Goal: Task Accomplishment & Management: Manage account settings

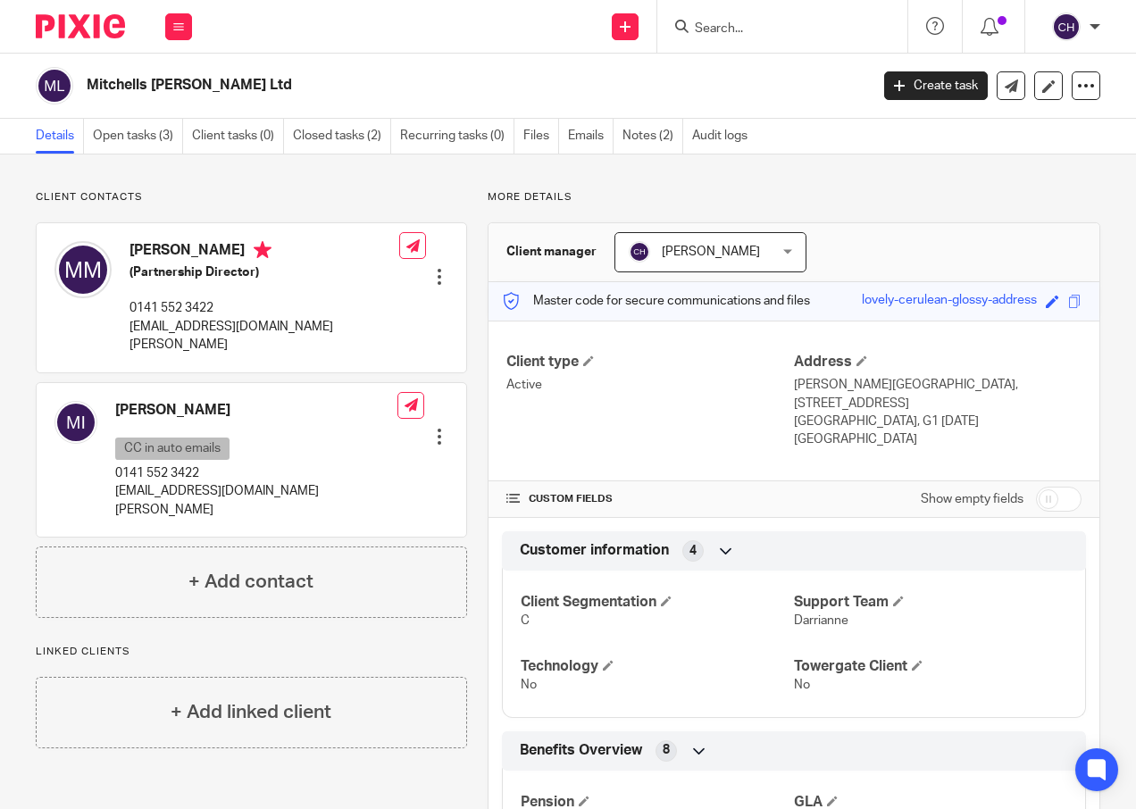
click at [713, 27] on input "Search" at bounding box center [773, 29] width 161 height 16
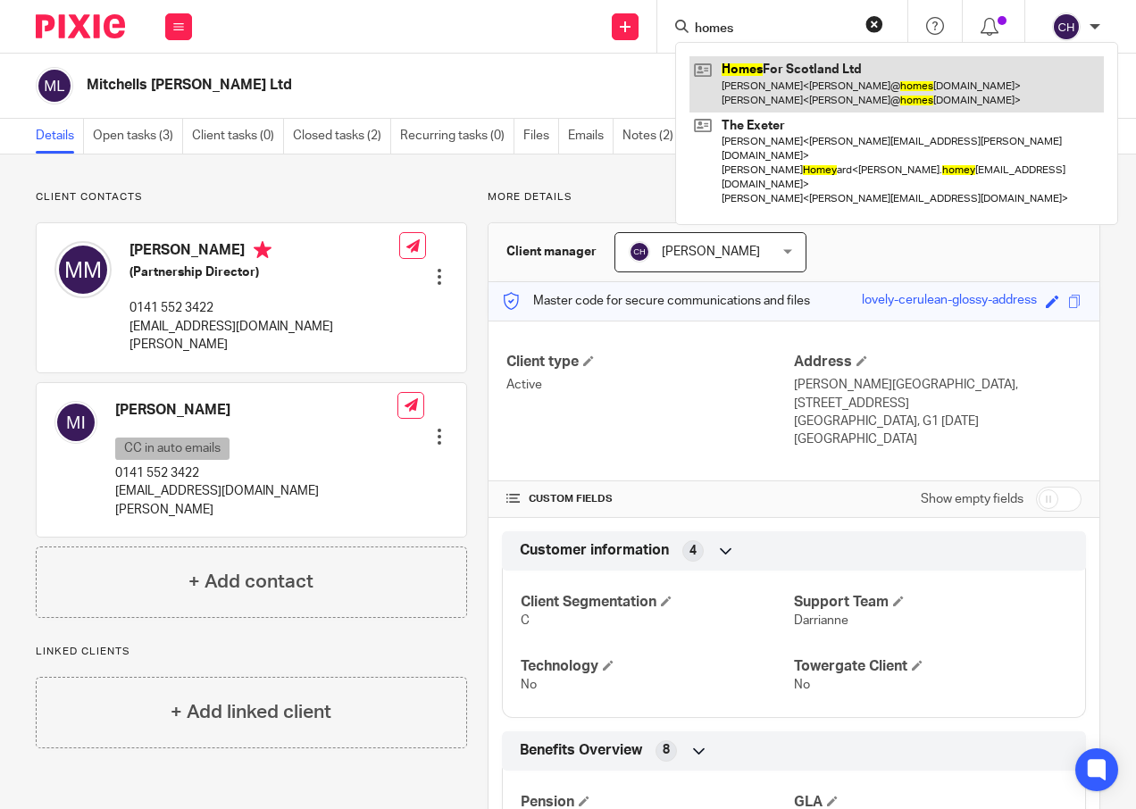
type input "homes"
click at [747, 79] on link at bounding box center [896, 83] width 414 height 55
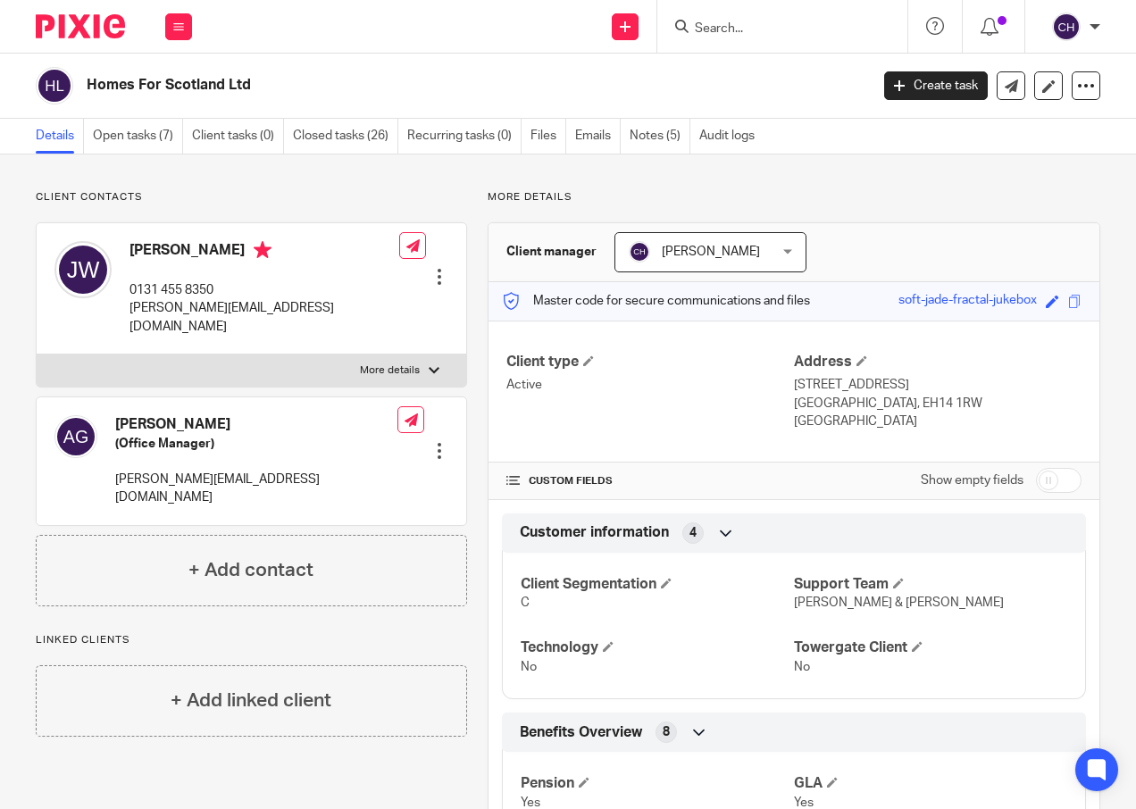
click at [747, 29] on input "Search" at bounding box center [773, 29] width 161 height 16
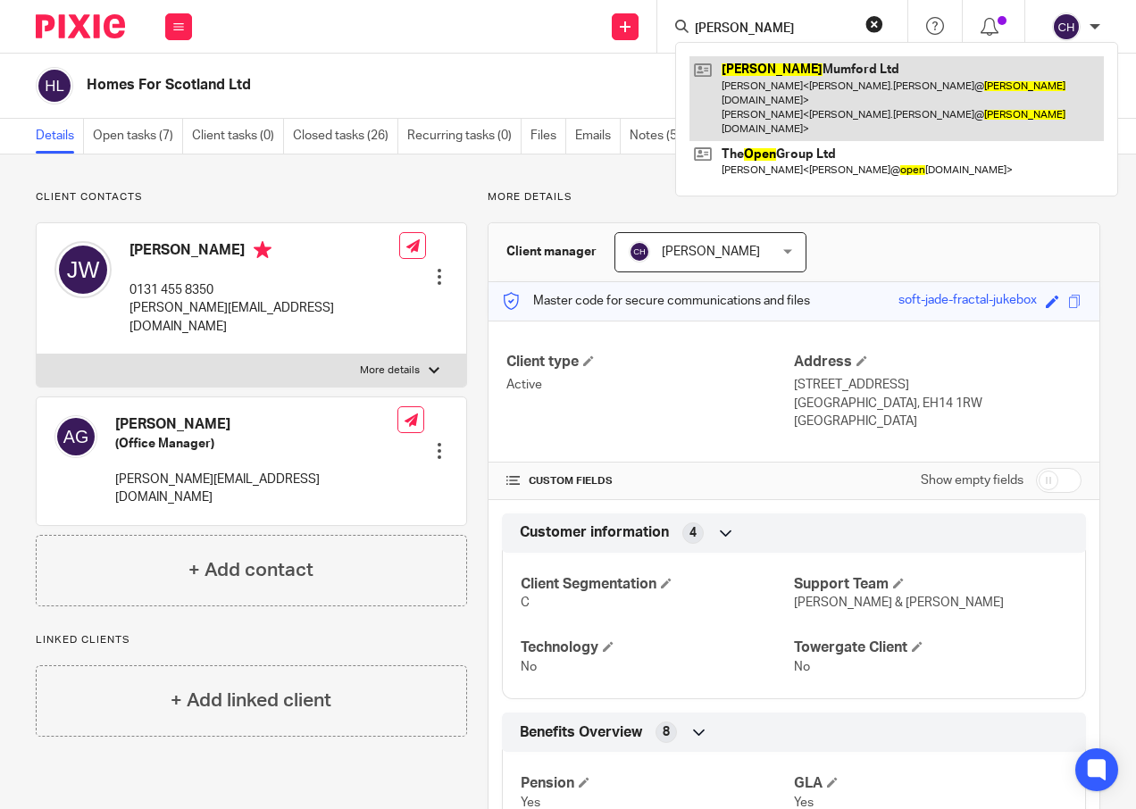
type input "owen"
click at [777, 84] on link at bounding box center [896, 98] width 414 height 85
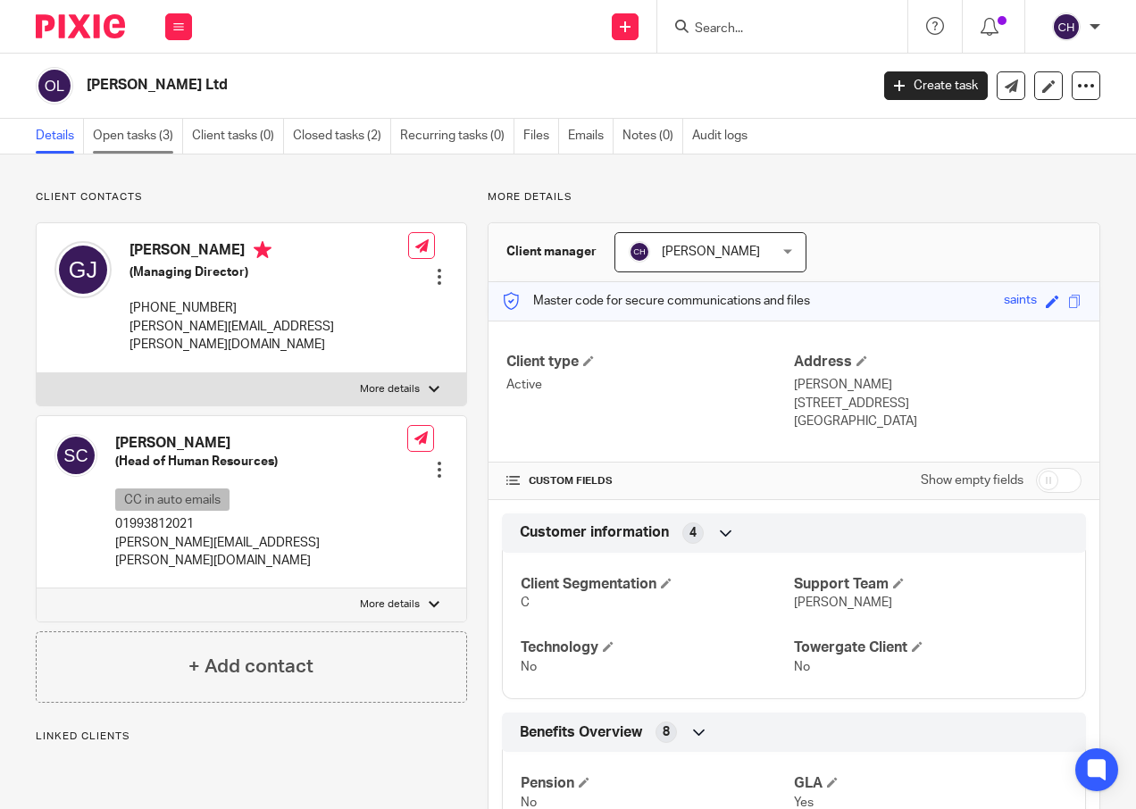
click at [123, 144] on link "Open tasks (3)" at bounding box center [138, 136] width 90 height 35
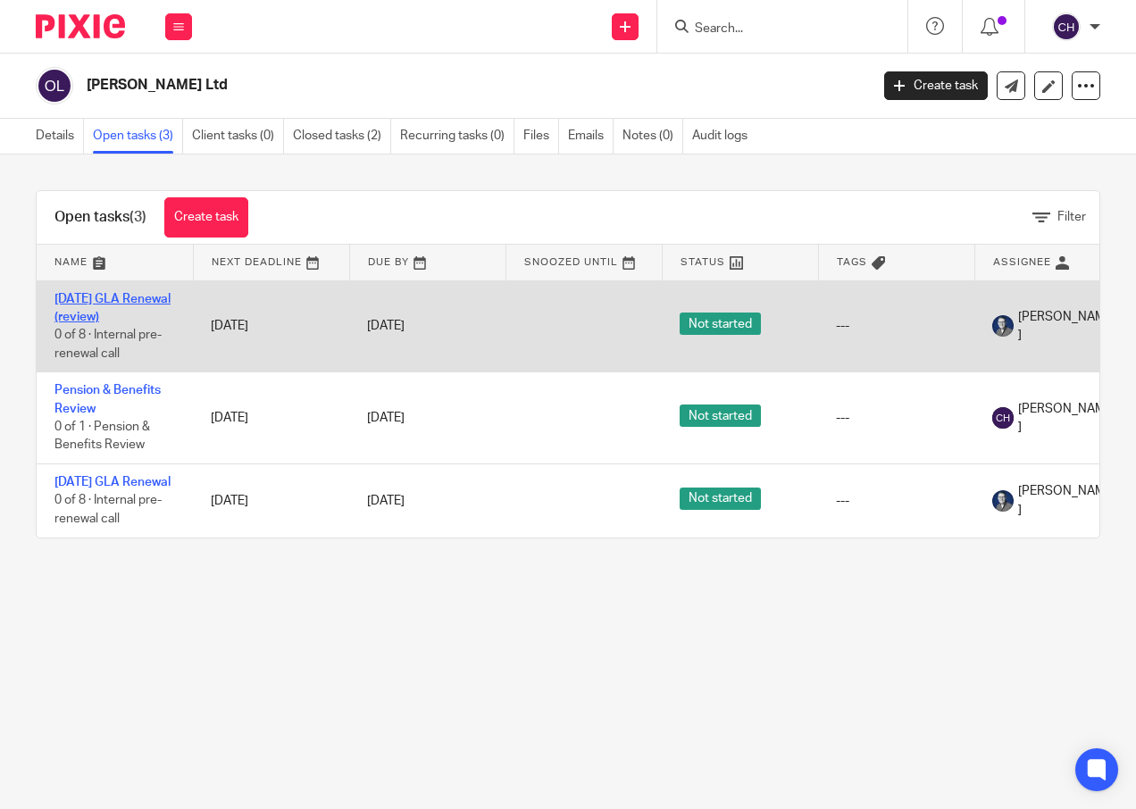
click at [88, 300] on link "[DATE] GLA Renewal (review)" at bounding box center [112, 308] width 116 height 30
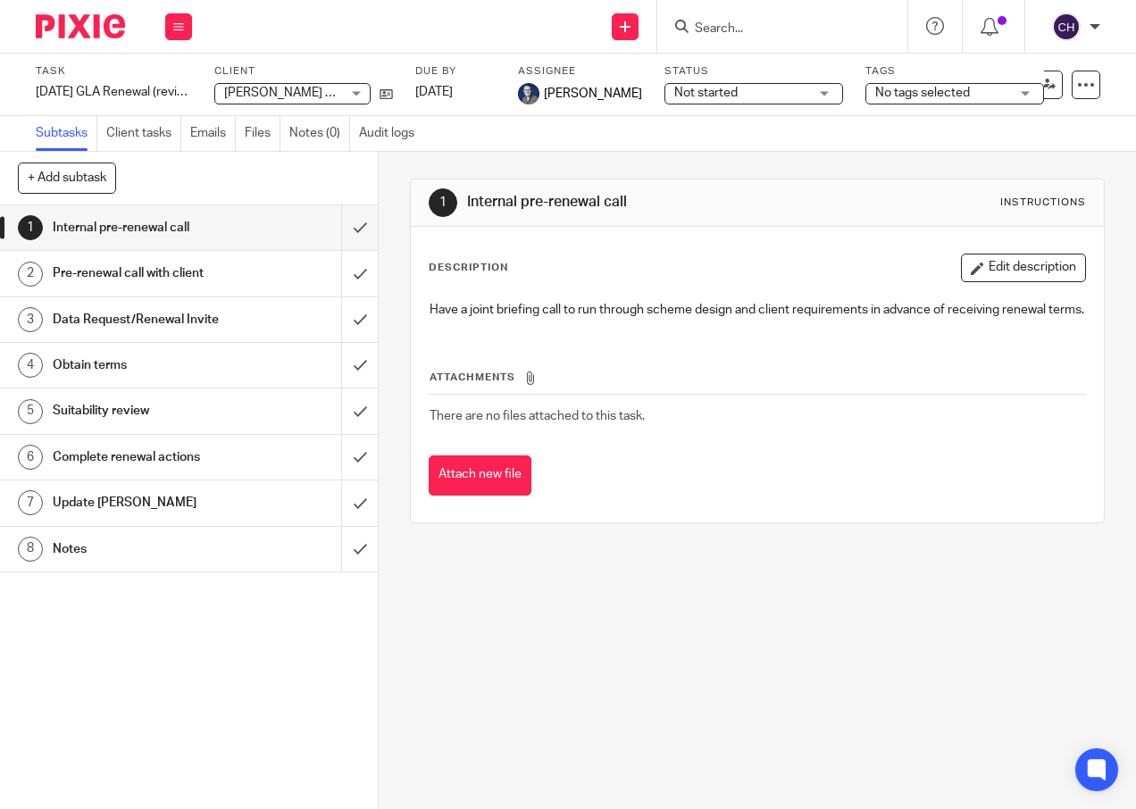
click at [84, 545] on h1 "Notes" at bounding box center [143, 549] width 180 height 27
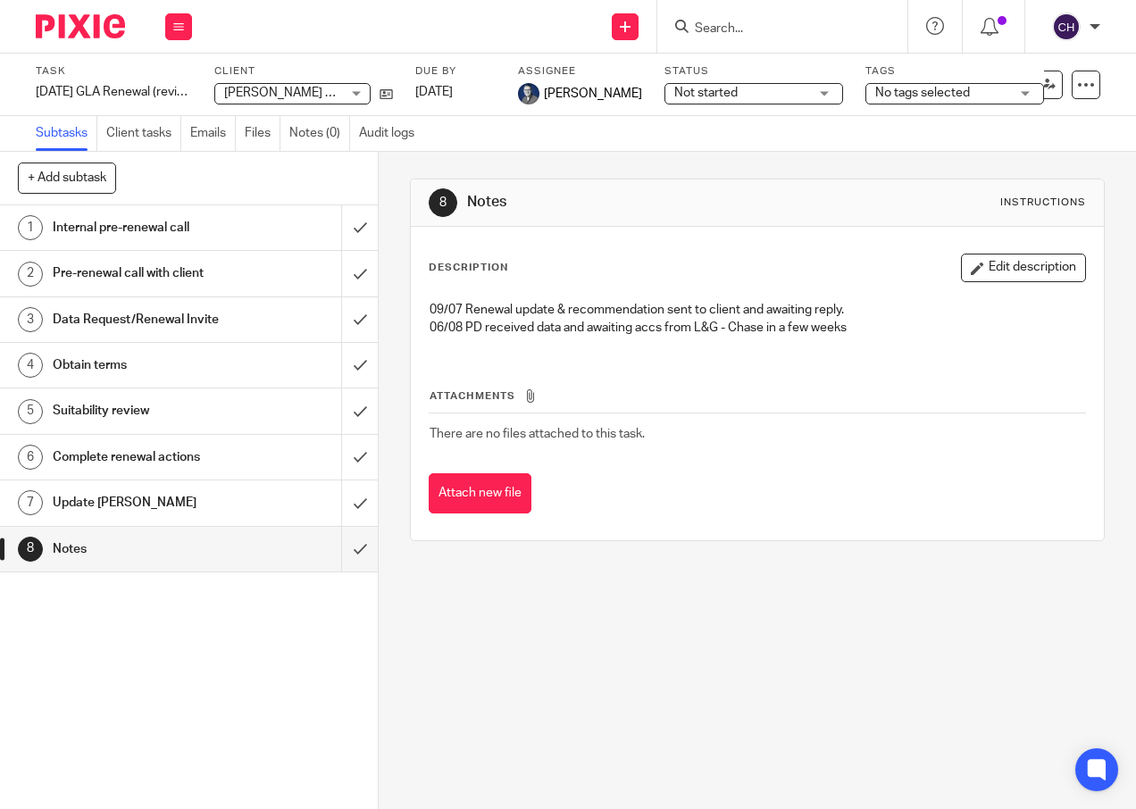
click at [91, 28] on img at bounding box center [80, 26] width 89 height 24
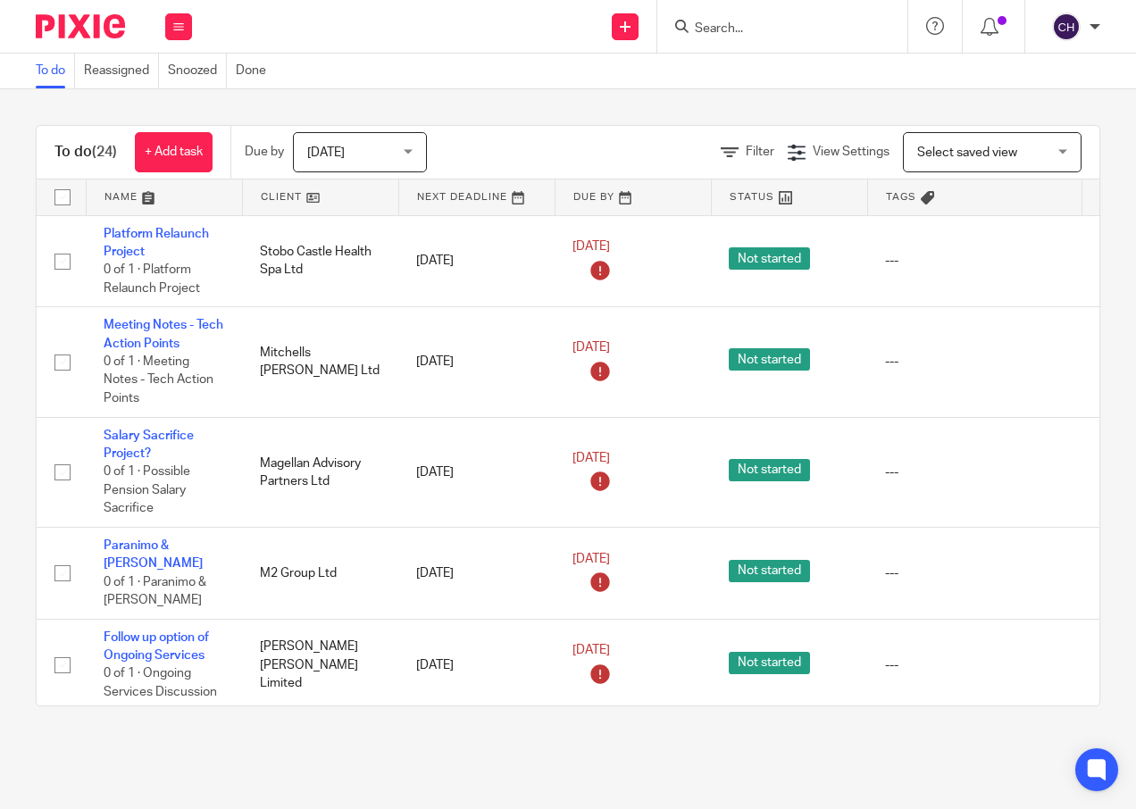
drag, startPoint x: 745, startPoint y: 37, endPoint x: 787, endPoint y: 38, distance: 42.0
click at [745, 37] on input "Search" at bounding box center [773, 29] width 161 height 16
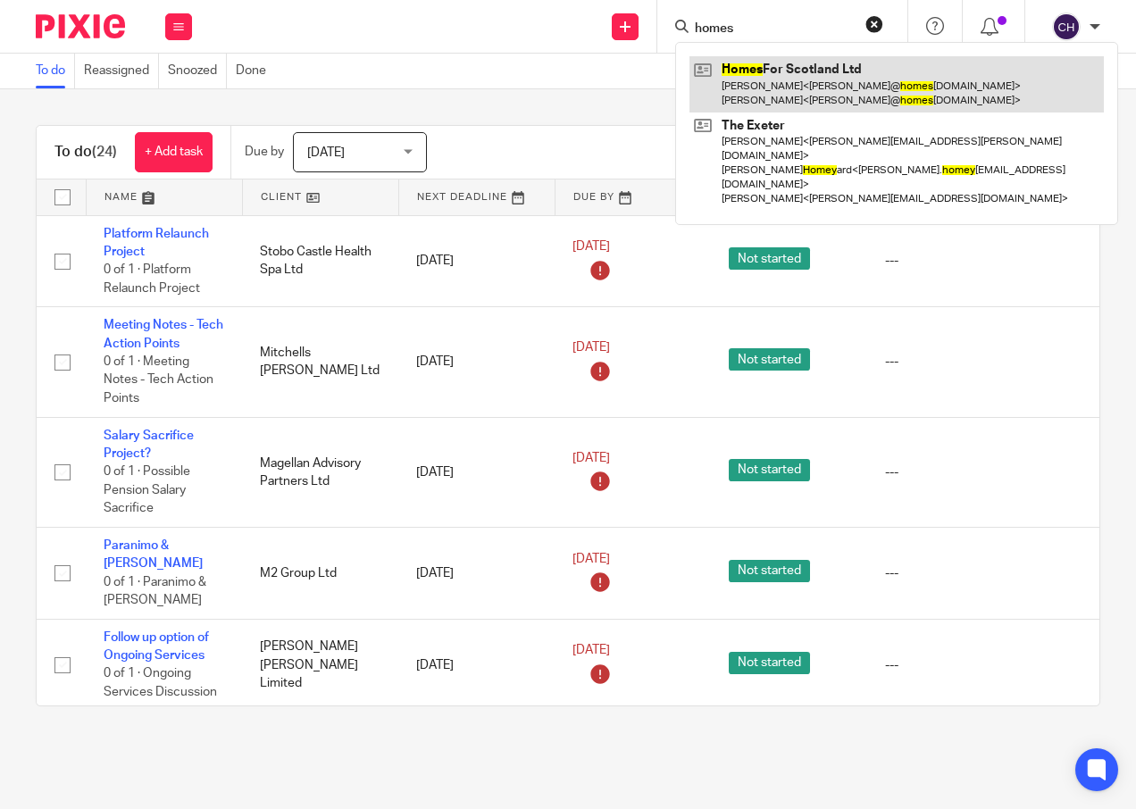
type input "homes"
click at [794, 77] on link at bounding box center [896, 83] width 414 height 55
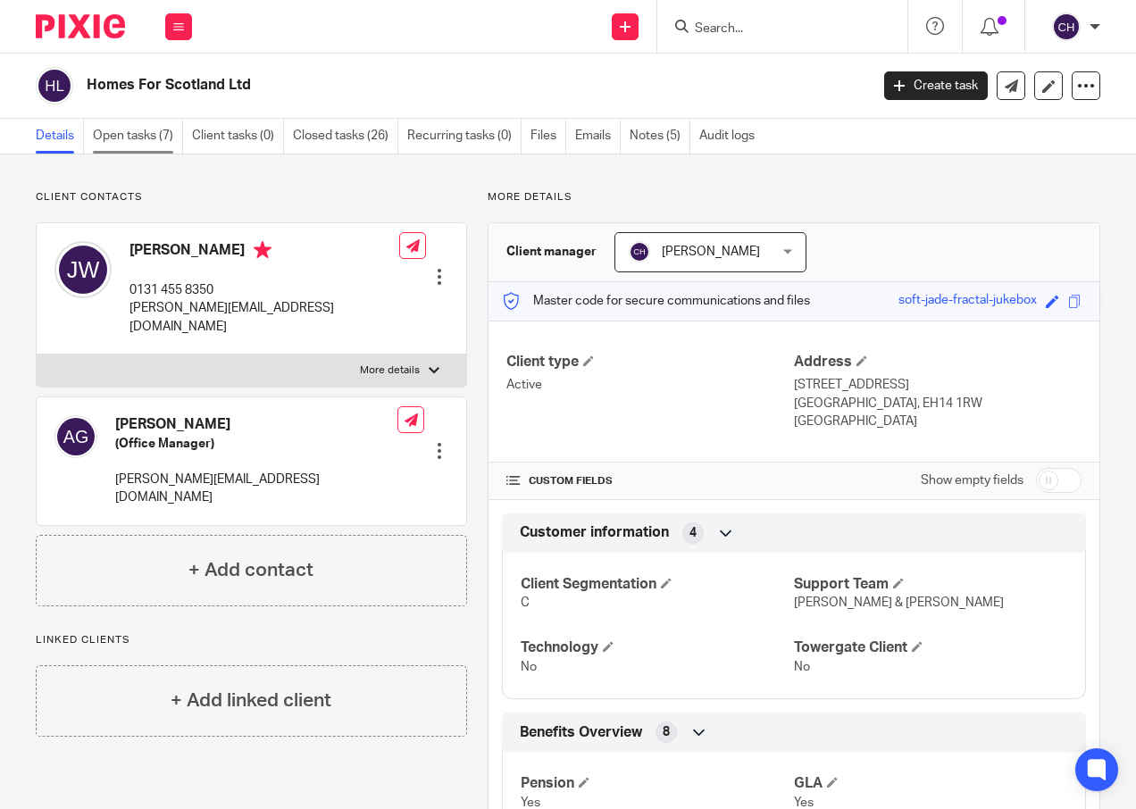
click at [109, 129] on link "Open tasks (7)" at bounding box center [138, 136] width 90 height 35
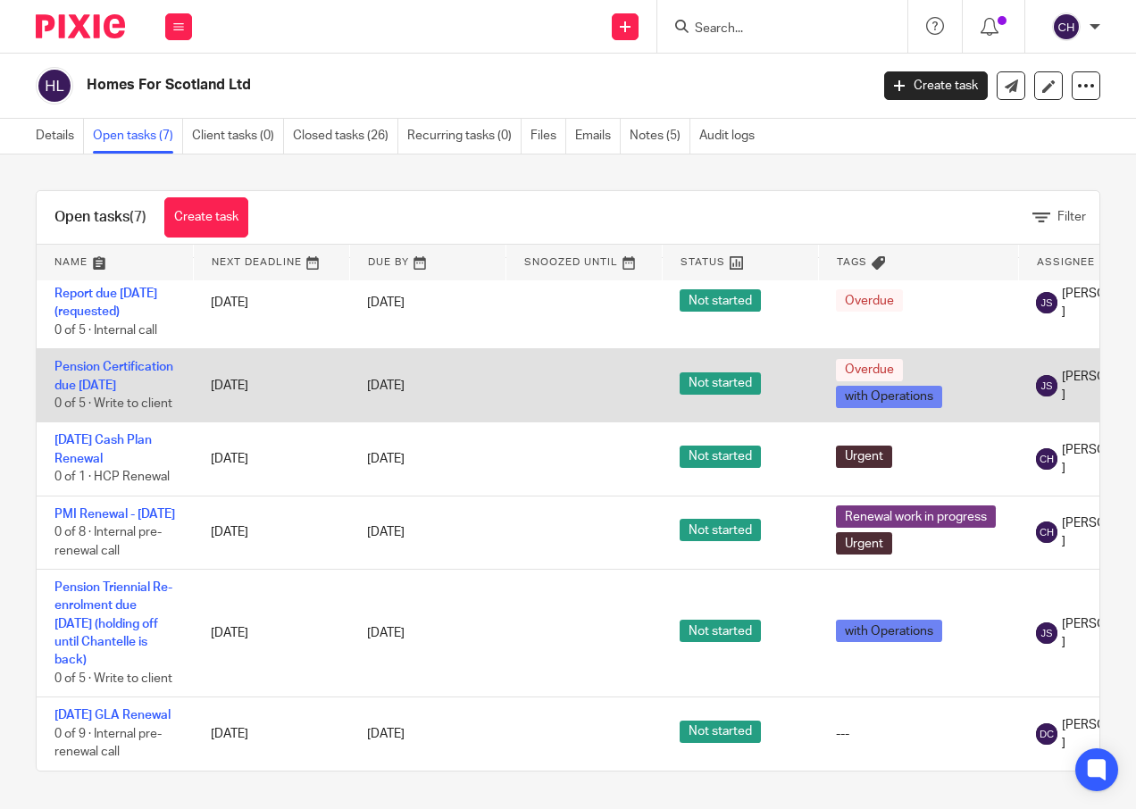
scroll to position [146, 0]
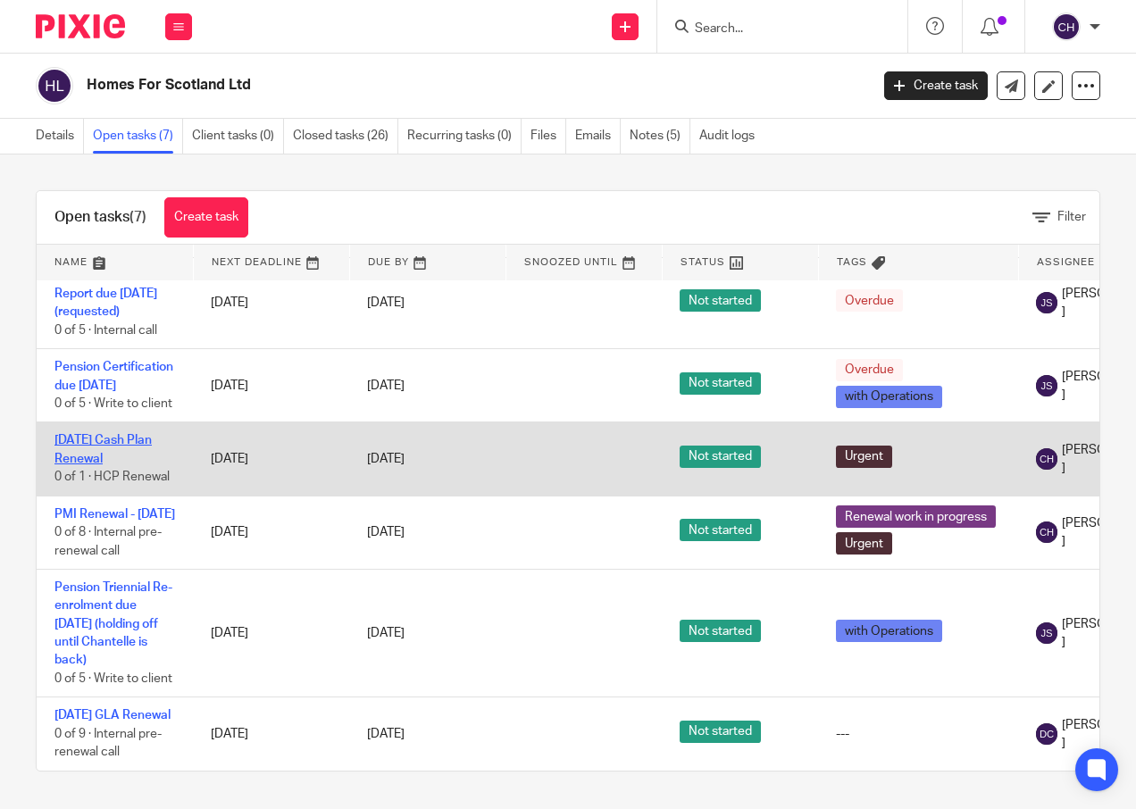
click at [106, 434] on link "[DATE] Cash Plan Renewal" at bounding box center [102, 449] width 97 height 30
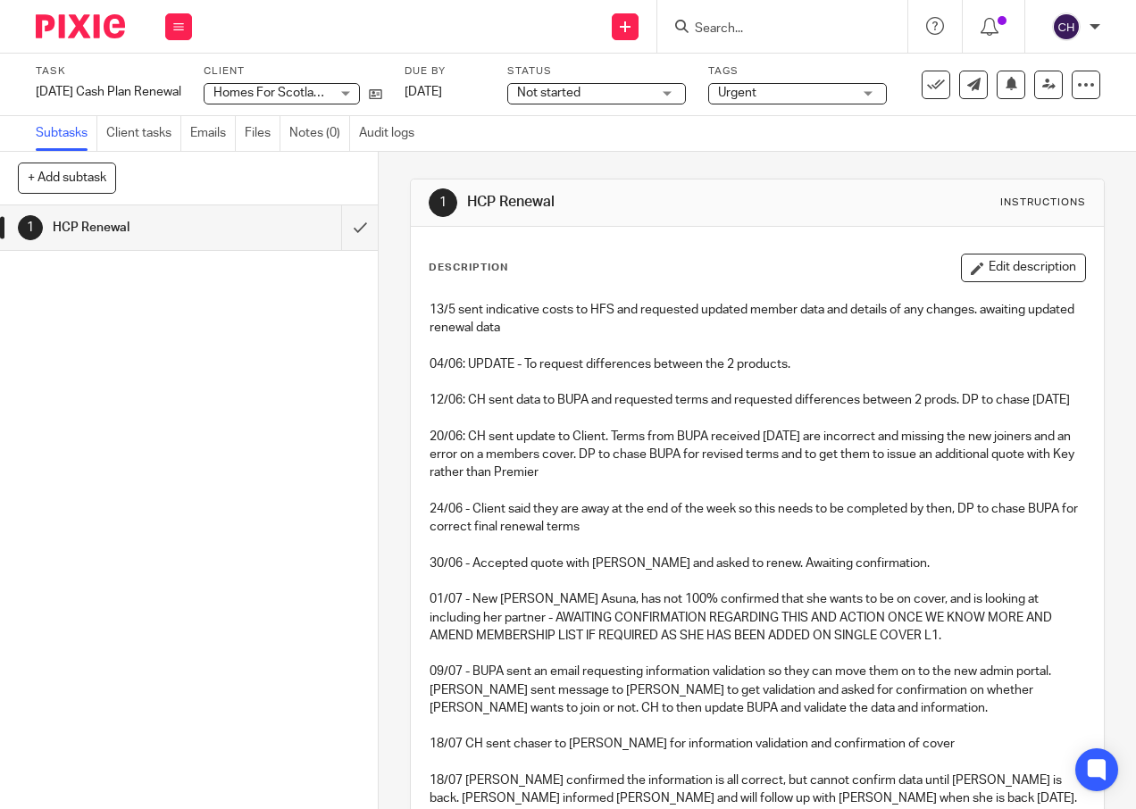
drag, startPoint x: 969, startPoint y: 271, endPoint x: 950, endPoint y: 289, distance: 25.9
click at [970, 271] on button "Edit description" at bounding box center [1023, 268] width 125 height 29
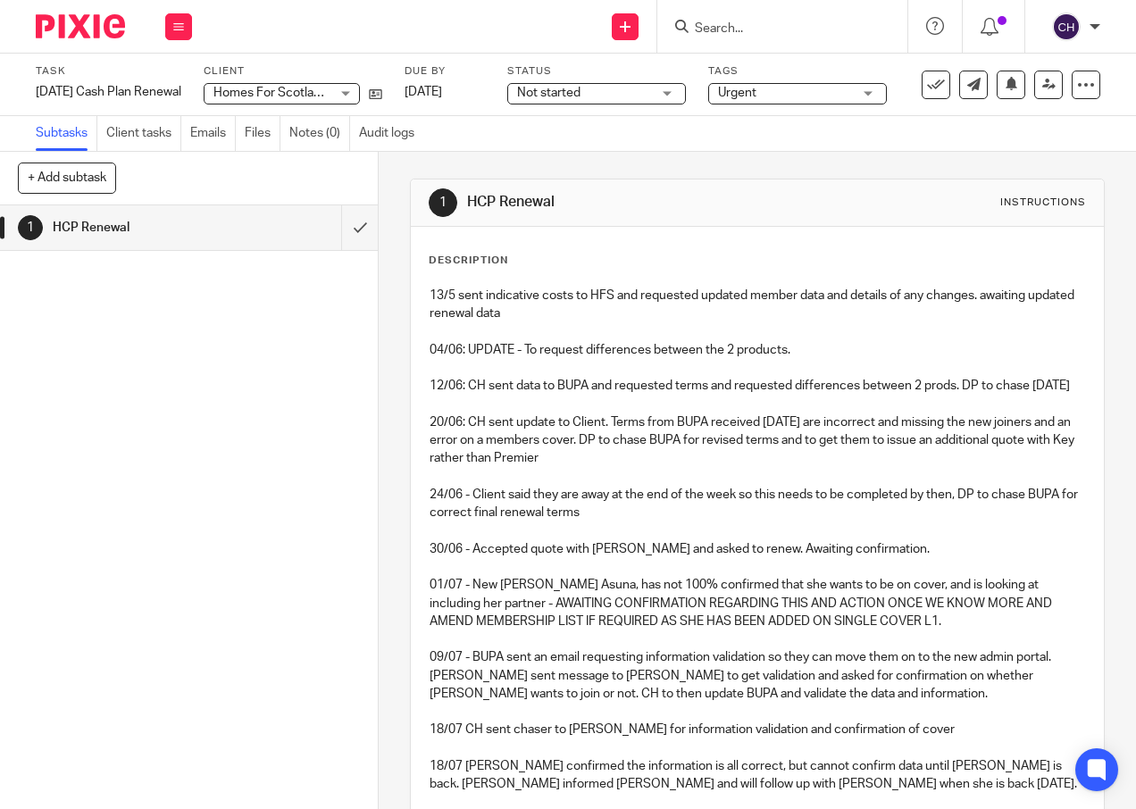
scroll to position [420, 0]
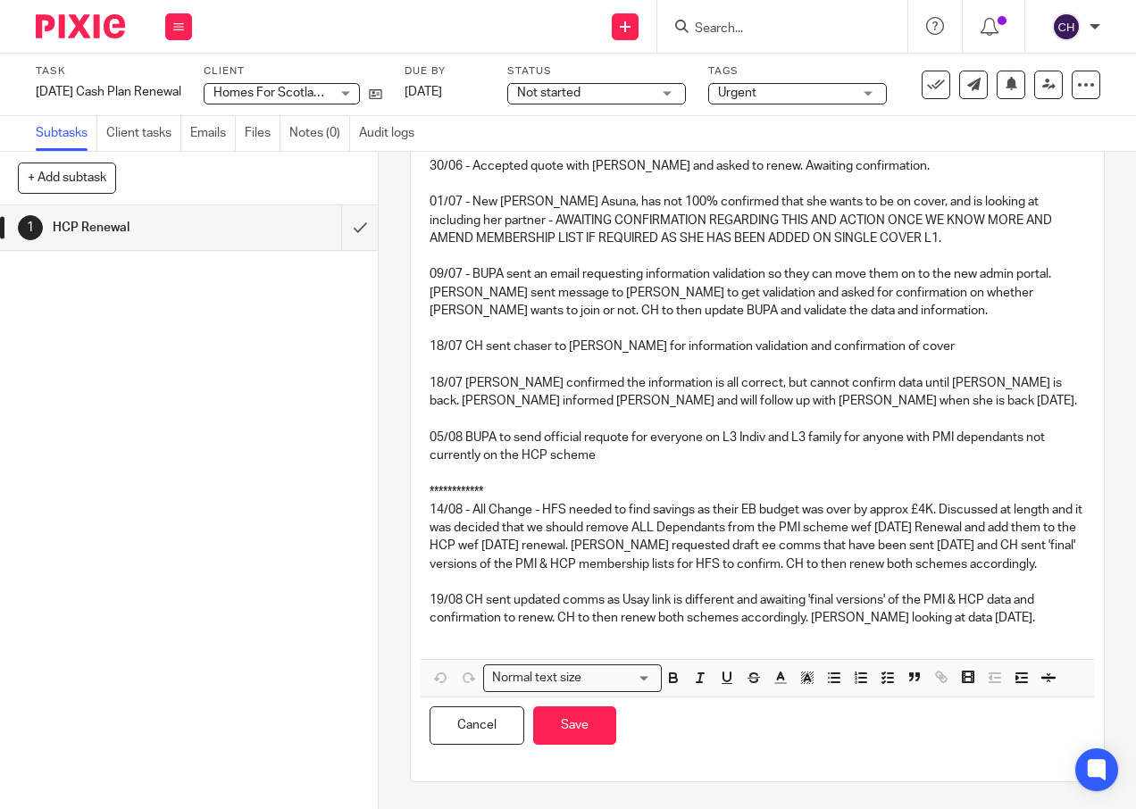
click at [976, 620] on p "19/08 CH sent updated comms as Usay link is different and awaiting 'final versi…" at bounding box center [757, 609] width 655 height 37
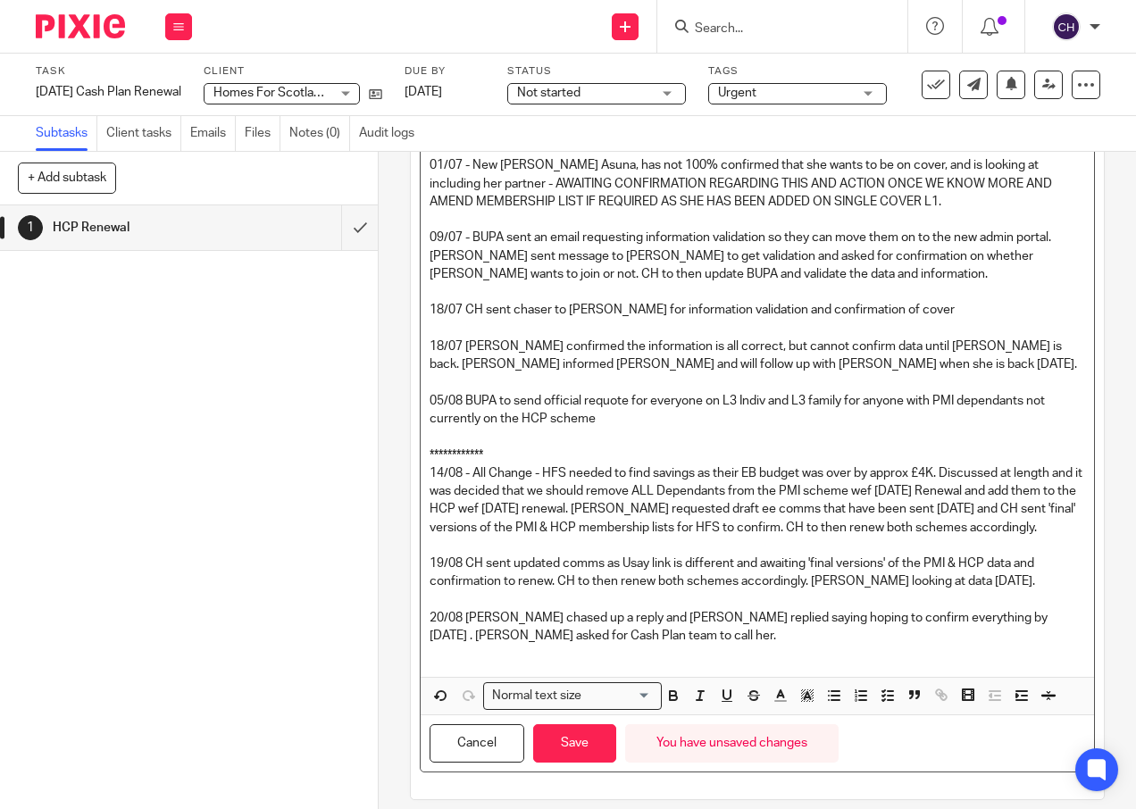
click at [605, 646] on p "20/08 BUPA chased up a reply and CH replied saying hoping to confirm everything…" at bounding box center [757, 627] width 655 height 37
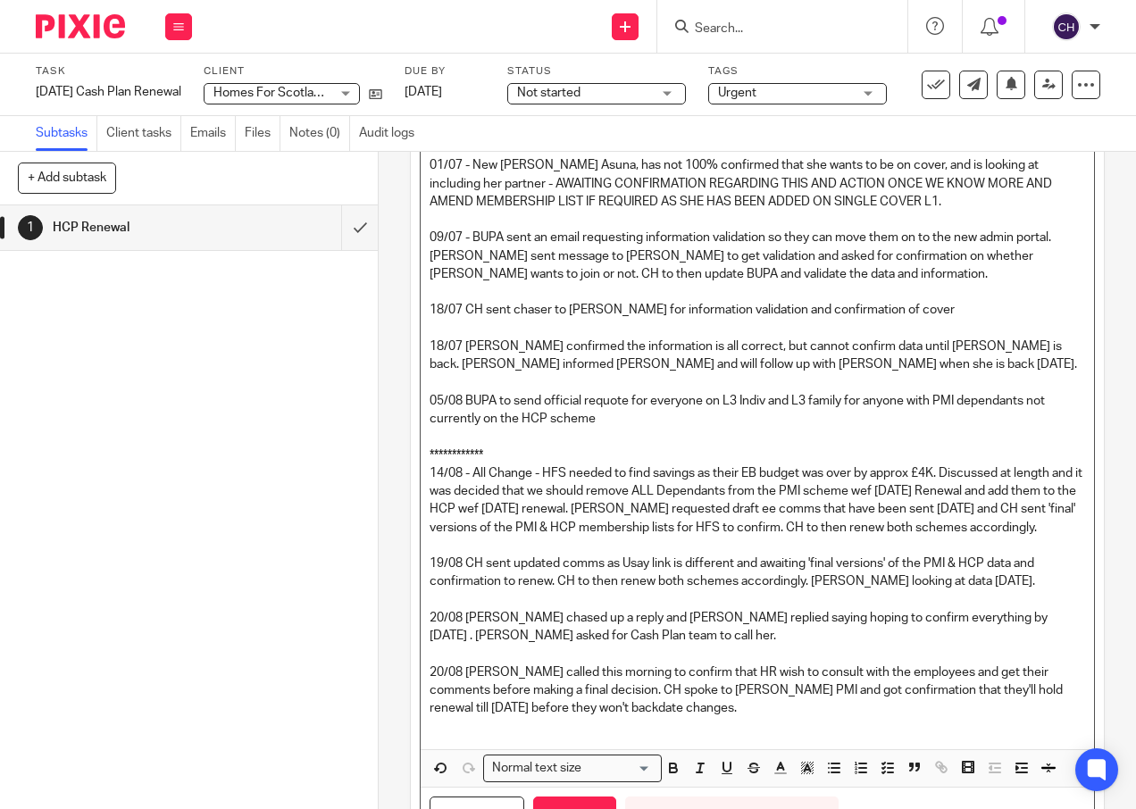
click at [705, 718] on p "20/08 Andrea called this morning to confirm that HR wish to consult with the em…" at bounding box center [757, 691] width 655 height 54
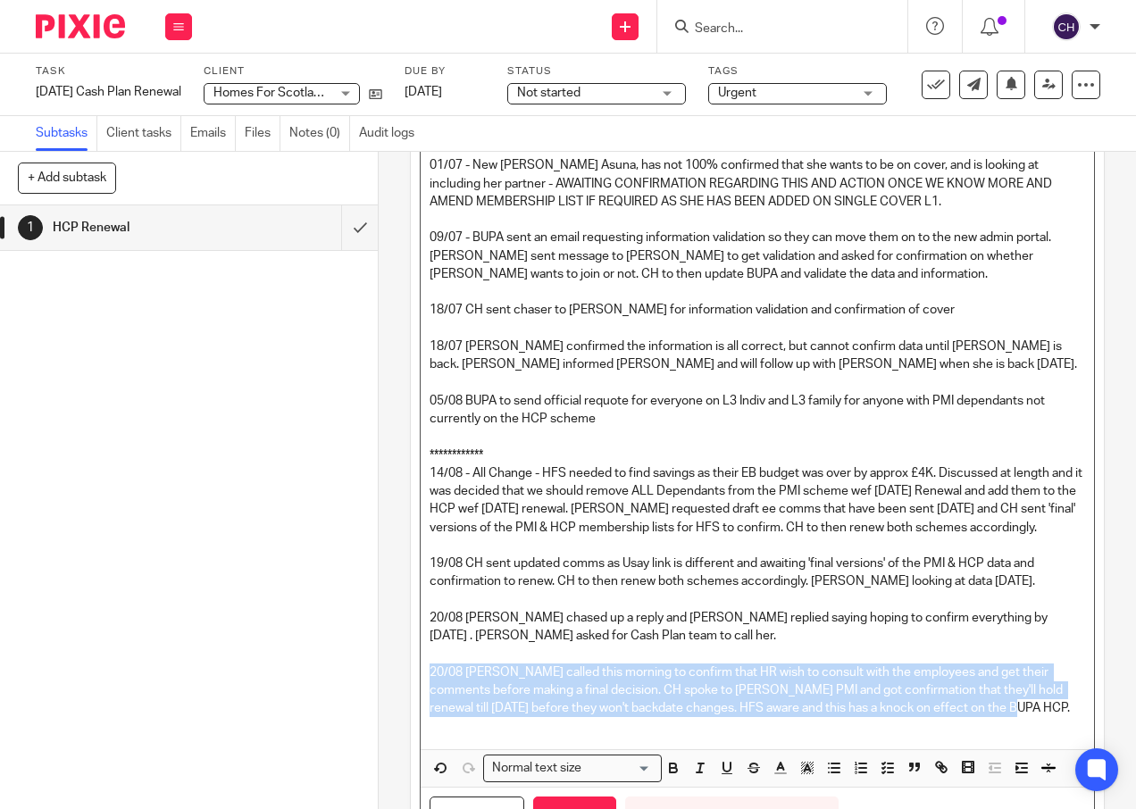
drag, startPoint x: 1032, startPoint y: 742, endPoint x: 422, endPoint y: 705, distance: 612.0
click at [422, 705] on div "**********" at bounding box center [757, 303] width 672 height 891
click at [1036, 718] on p "20/08 Andrea called this morning to confirm that HR wish to consult with the em…" at bounding box center [757, 691] width 655 height 54
click at [1043, 718] on p "20/08 Andrea called this morning to confirm that HR wish to consult with the em…" at bounding box center [757, 691] width 655 height 54
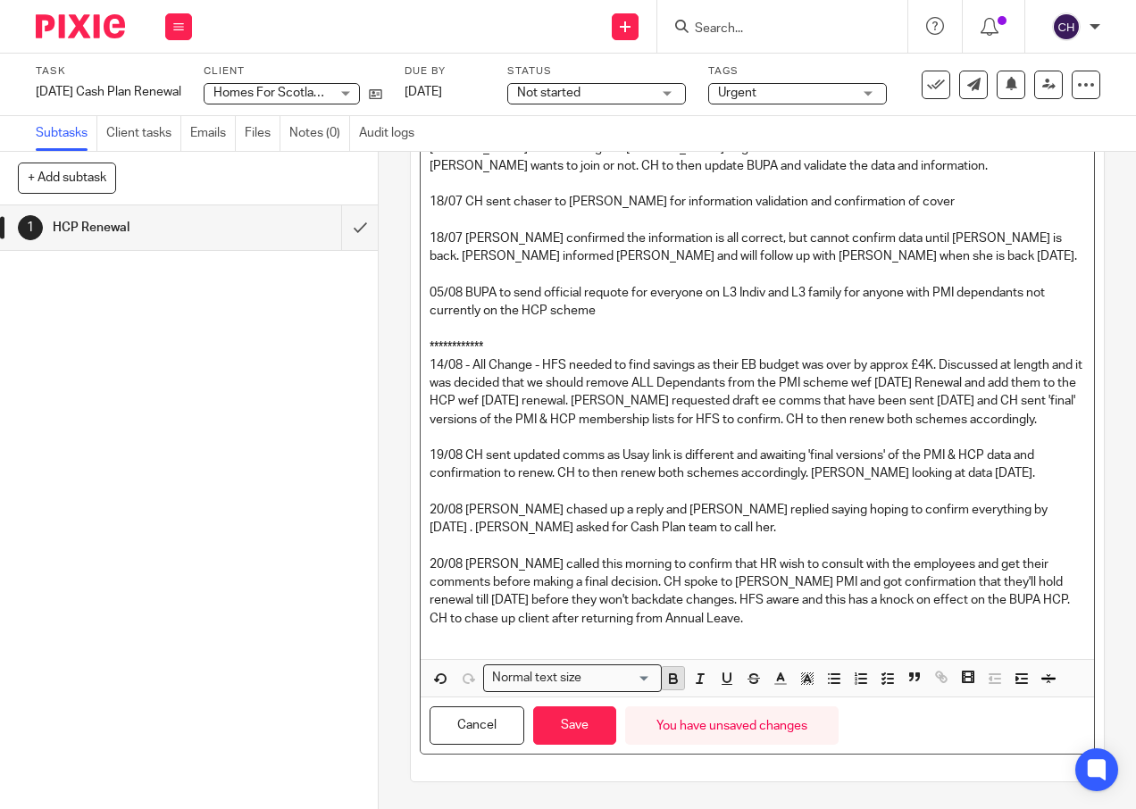
scroll to position [564, 0]
click at [726, 617] on p "20/08 Andrea called this morning to confirm that HR wish to consult with the em…" at bounding box center [757, 591] width 655 height 72
click at [775, 614] on p "20/08 Andrea called this morning to confirm that HR wish to consult with the em…" at bounding box center [757, 591] width 655 height 72
click at [912, 625] on p "20/08 Andrea called this morning to confirm that HR wish to consult with the em…" at bounding box center [757, 591] width 655 height 72
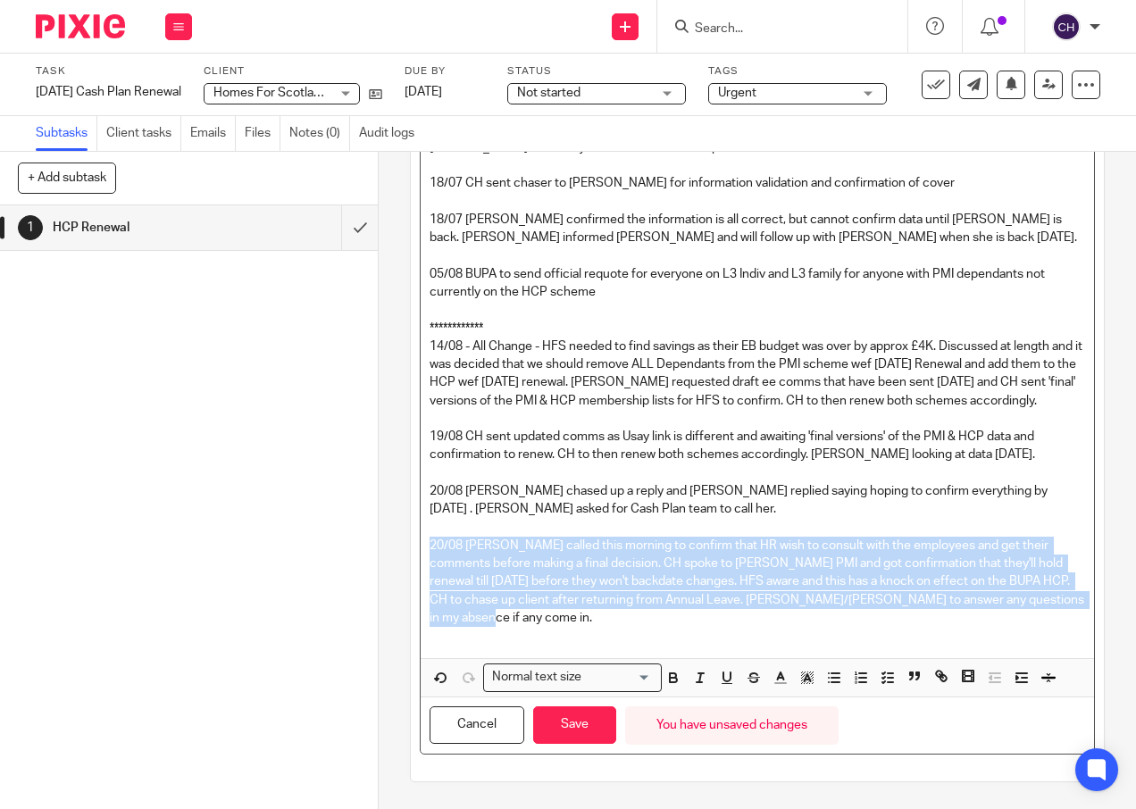
drag, startPoint x: 499, startPoint y: 634, endPoint x: 422, endPoint y: 562, distance: 106.2
click at [422, 562] on div "**********" at bounding box center [757, 194] width 672 height 927
copy p "20/08 [PERSON_NAME] called this morning to confirm that HR wish to consult with…"
click at [576, 745] on button "Save" at bounding box center [574, 725] width 83 height 38
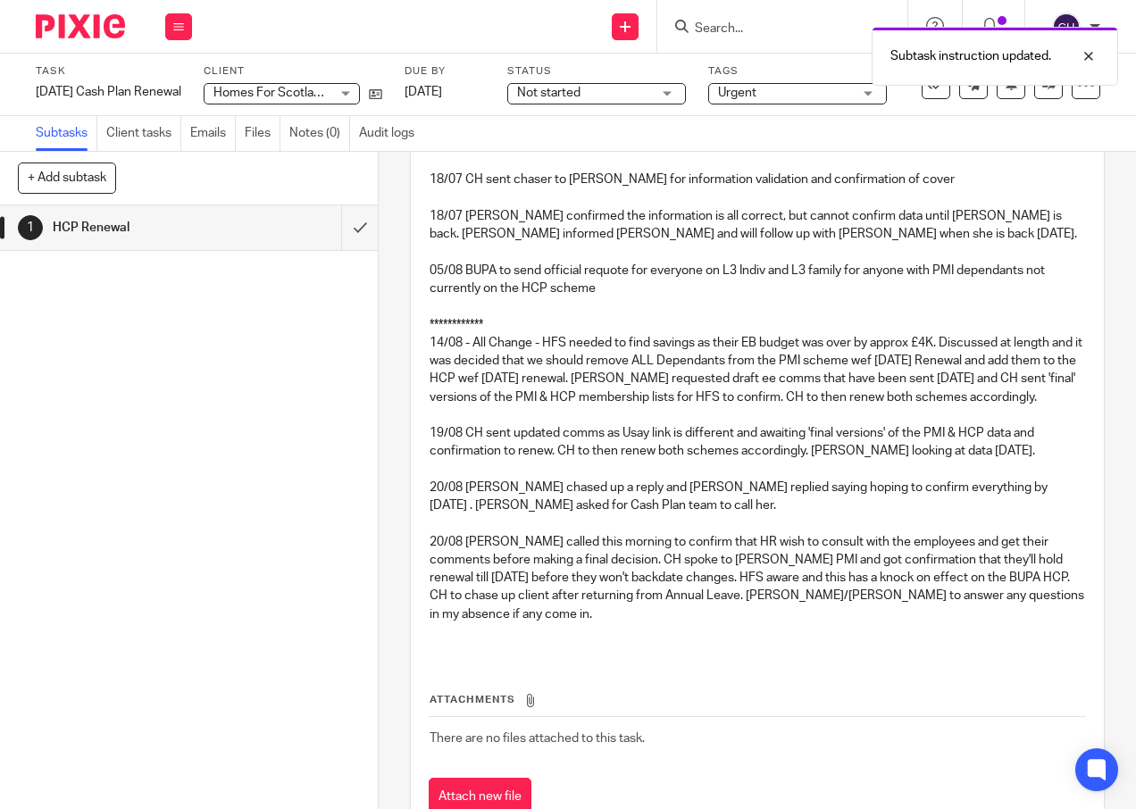
scroll to position [579, 0]
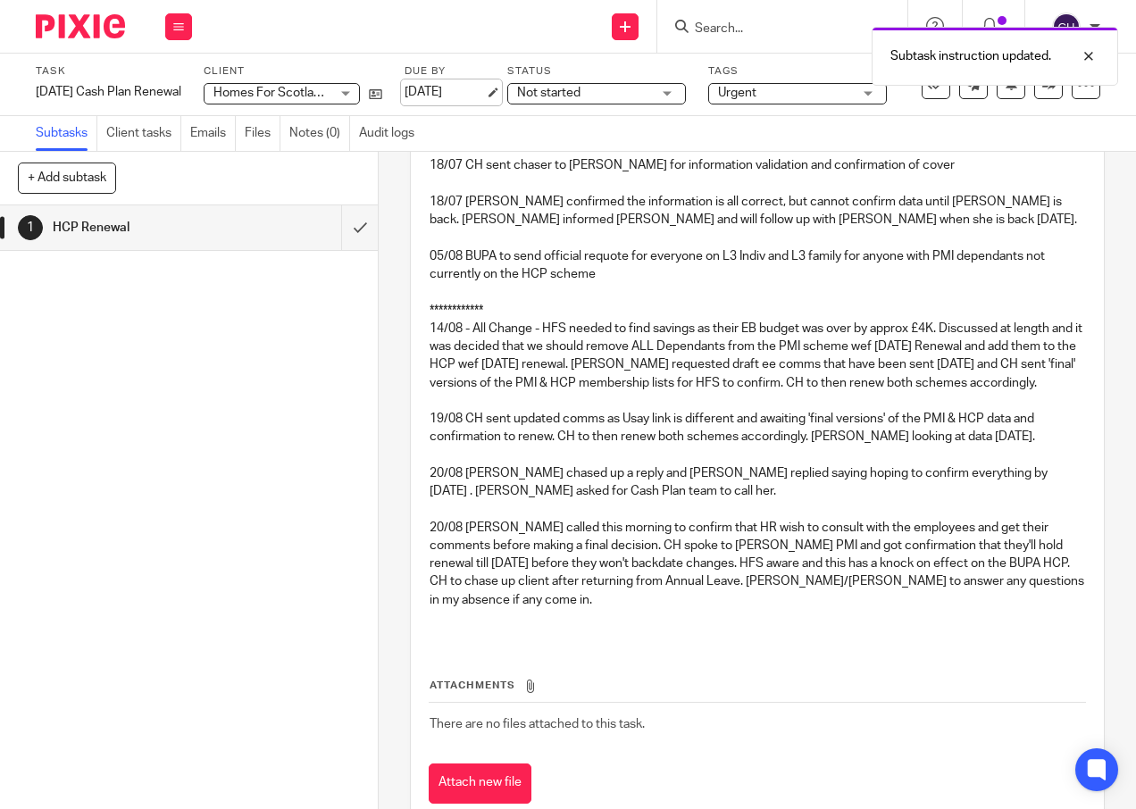
click at [438, 89] on link "[DATE]" at bounding box center [445, 92] width 80 height 19
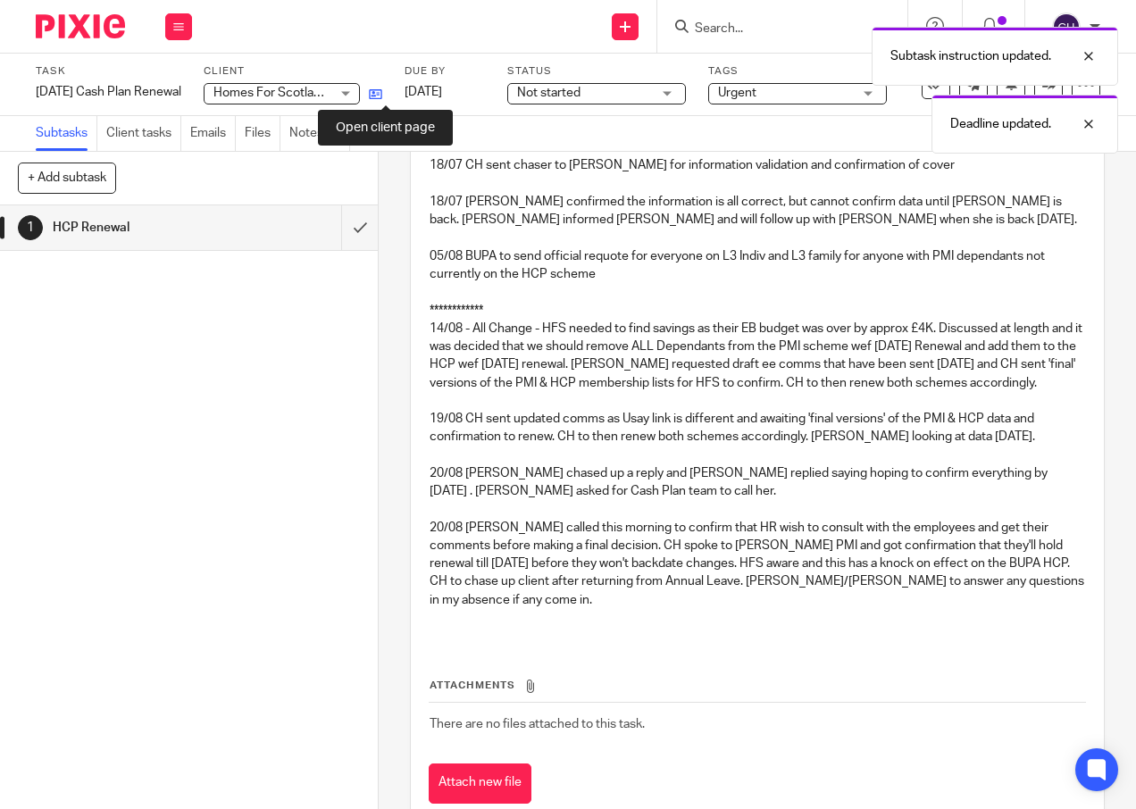
click at [382, 95] on icon at bounding box center [375, 94] width 13 height 13
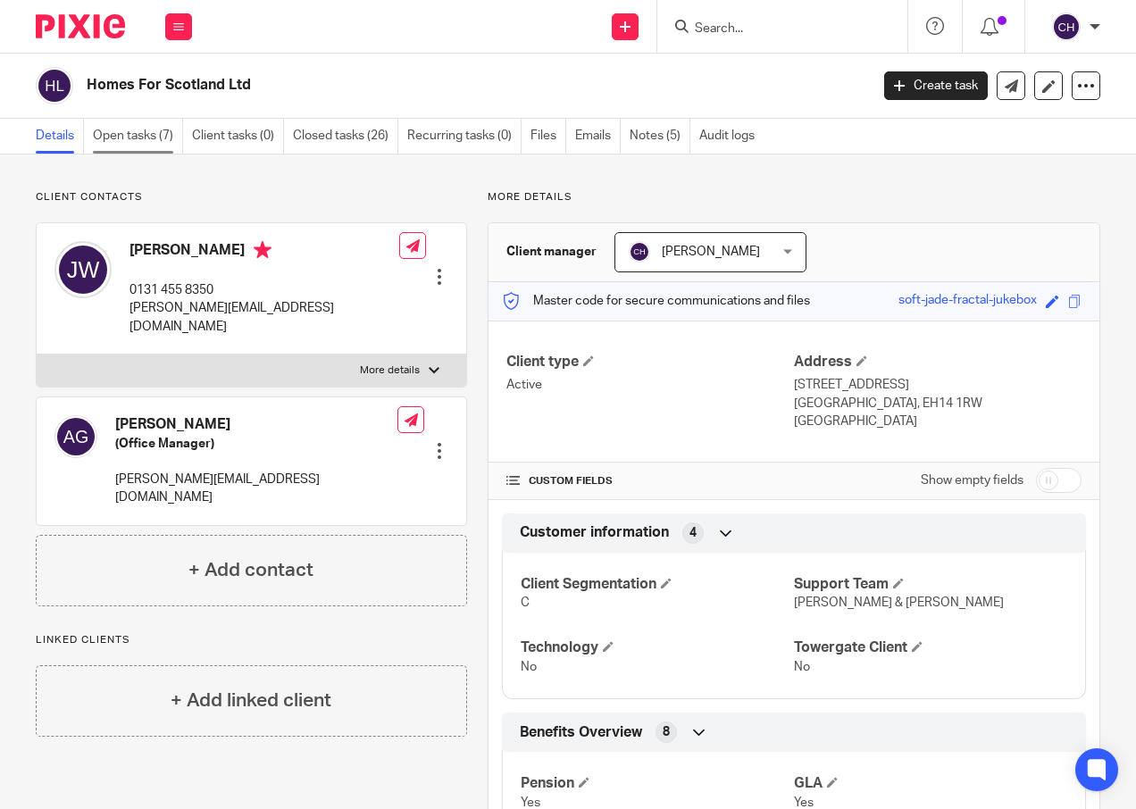
click at [134, 122] on link "Open tasks (7)" at bounding box center [138, 136] width 90 height 35
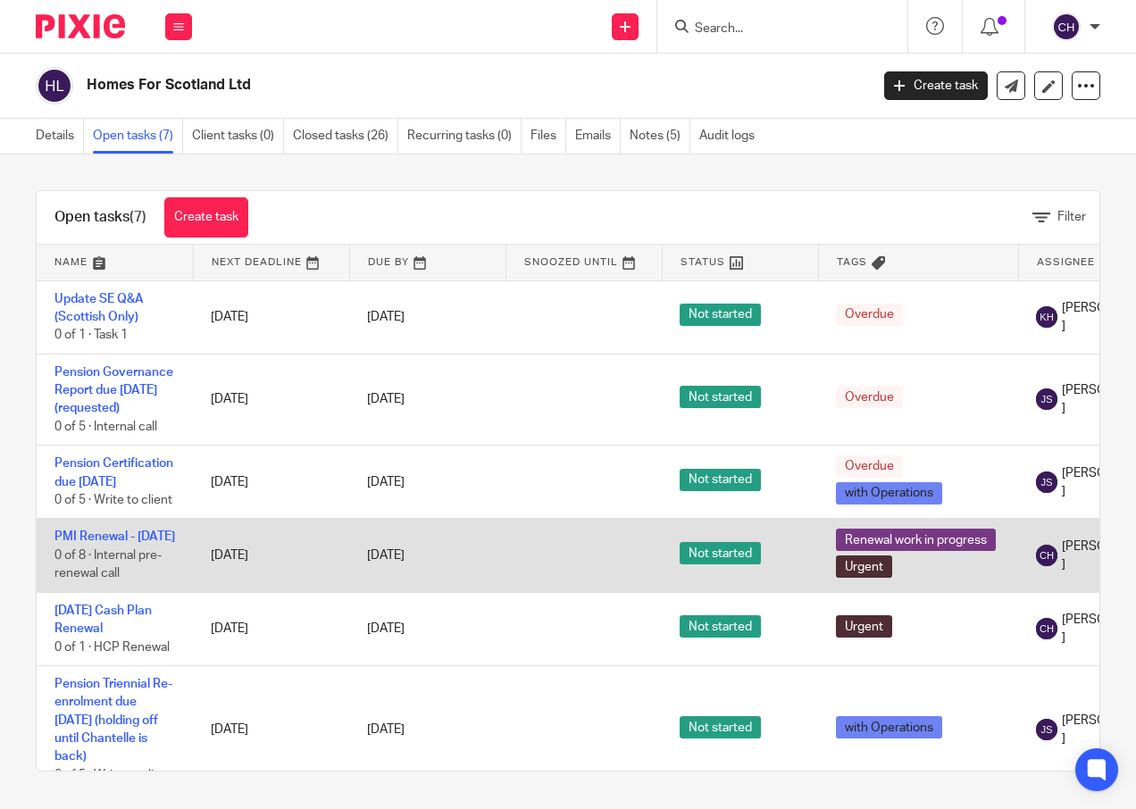
click at [105, 563] on td "PMI Renewal - [DATE] 0 of 8 · Internal pre-renewal call" at bounding box center [115, 555] width 156 height 73
click at [112, 543] on link "PMI Renewal - [DATE]" at bounding box center [114, 536] width 121 height 13
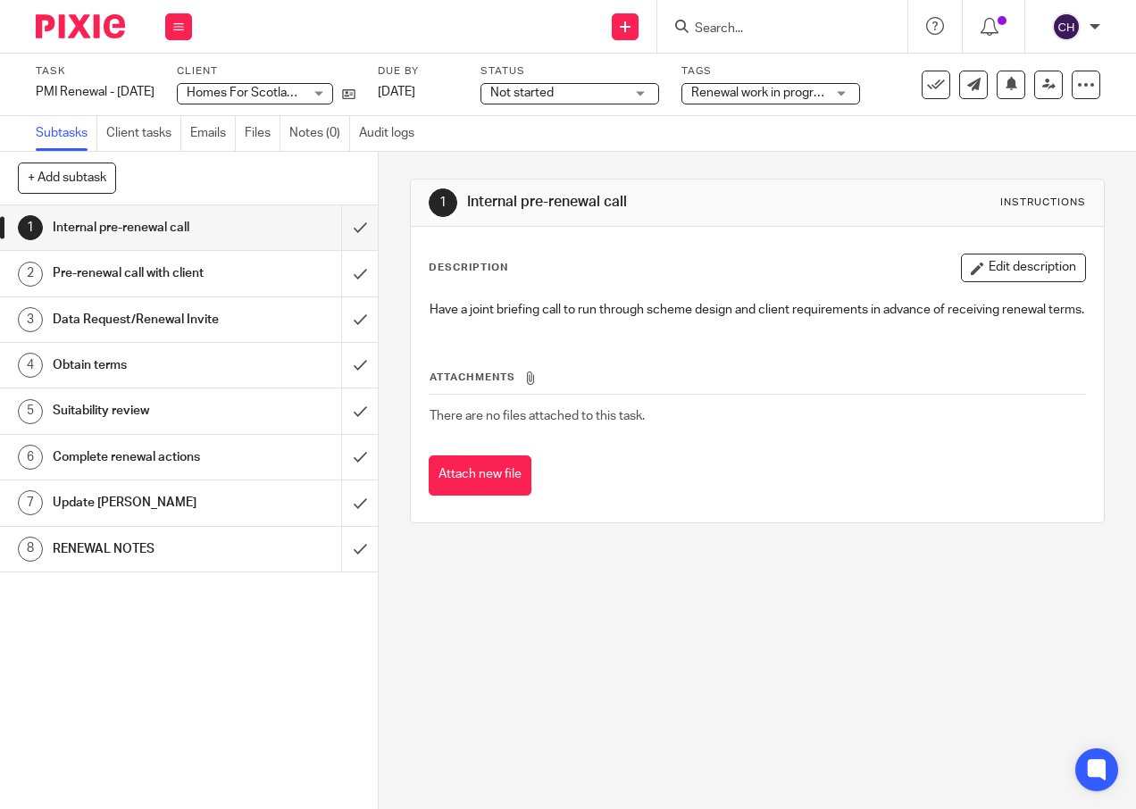
click at [147, 544] on h1 "RENEWAL NOTES" at bounding box center [143, 549] width 180 height 27
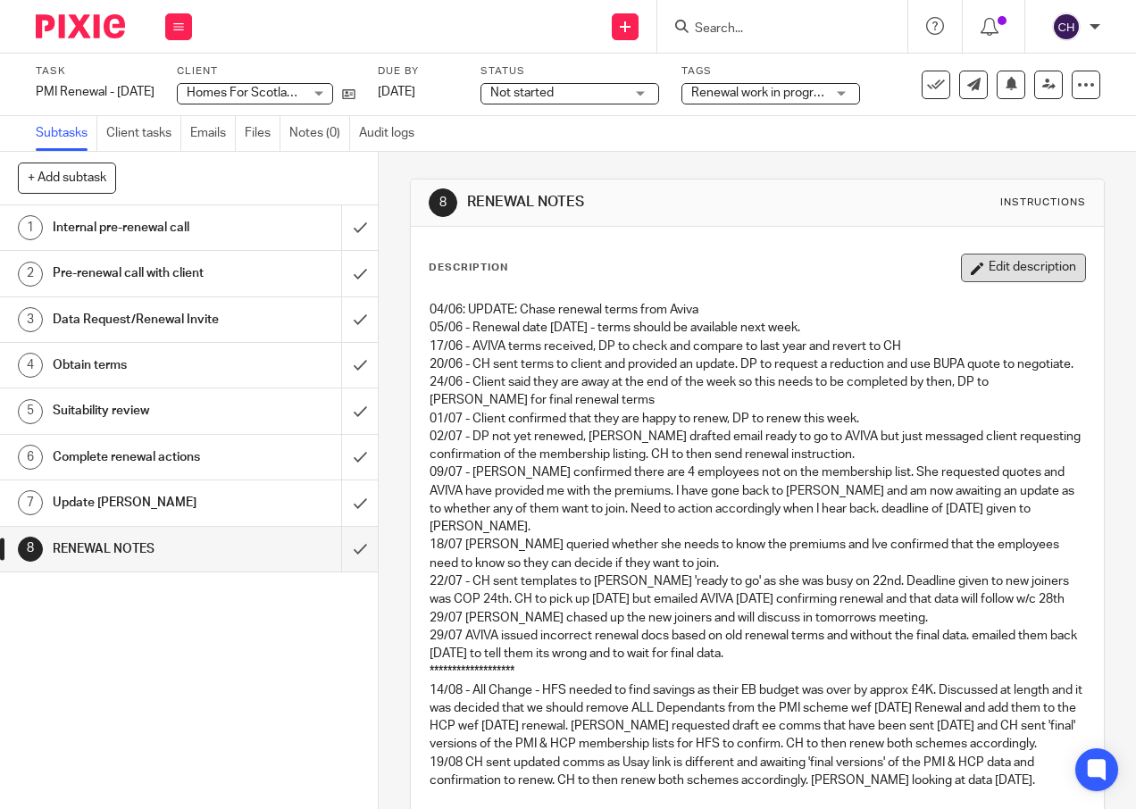
click at [979, 268] on button "Edit description" at bounding box center [1023, 268] width 125 height 29
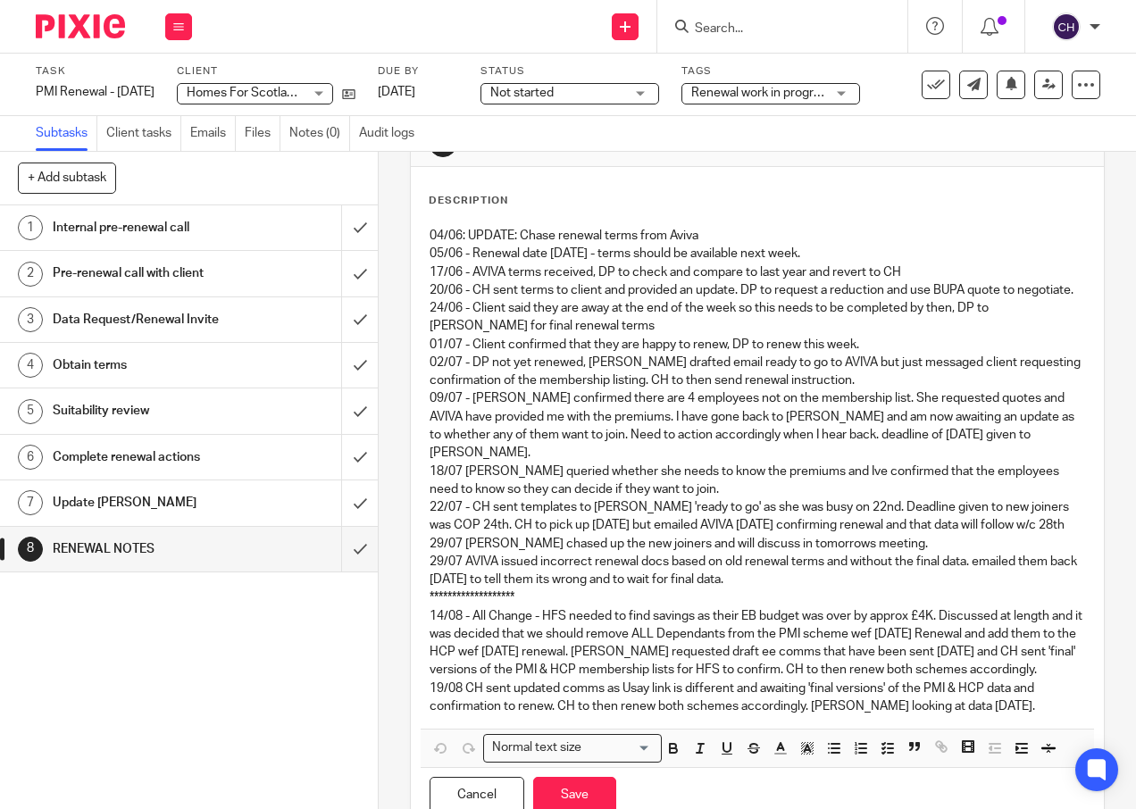
scroll to position [148, 0]
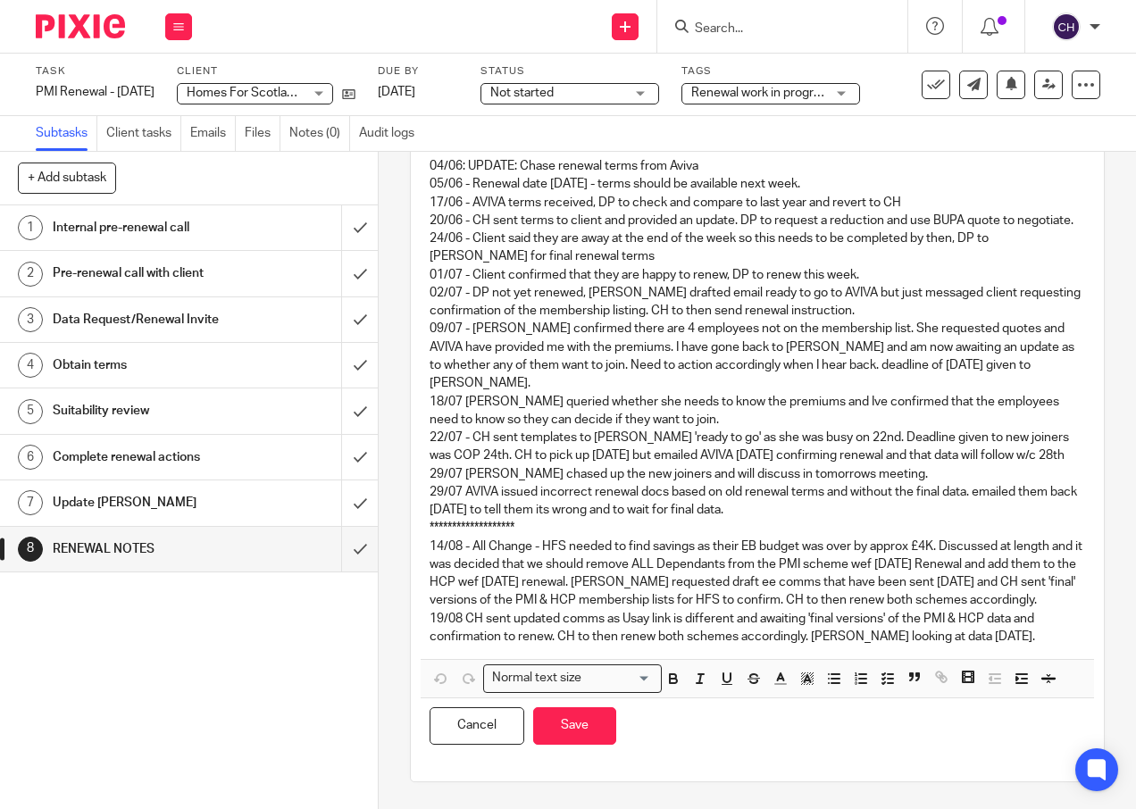
click at [976, 639] on p "19/08 CH sent updated comms as Usay link is different and awaiting 'final versi…" at bounding box center [757, 628] width 655 height 37
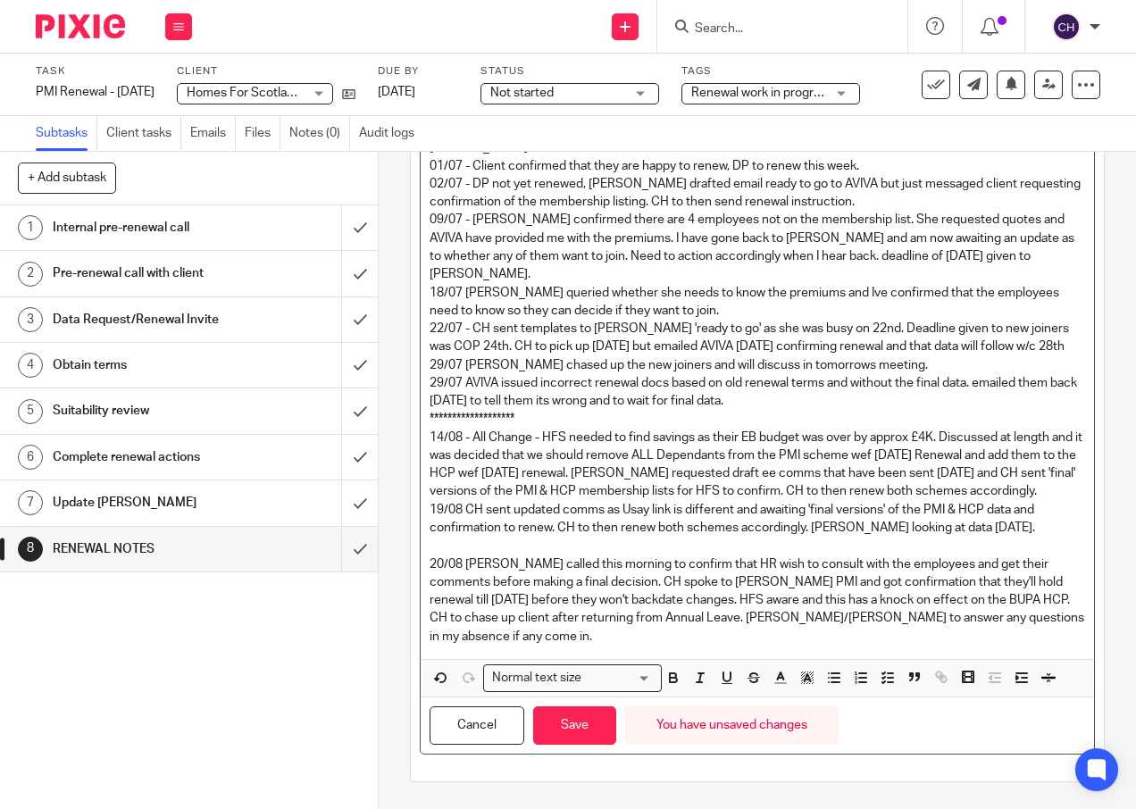
scroll to position [256, 0]
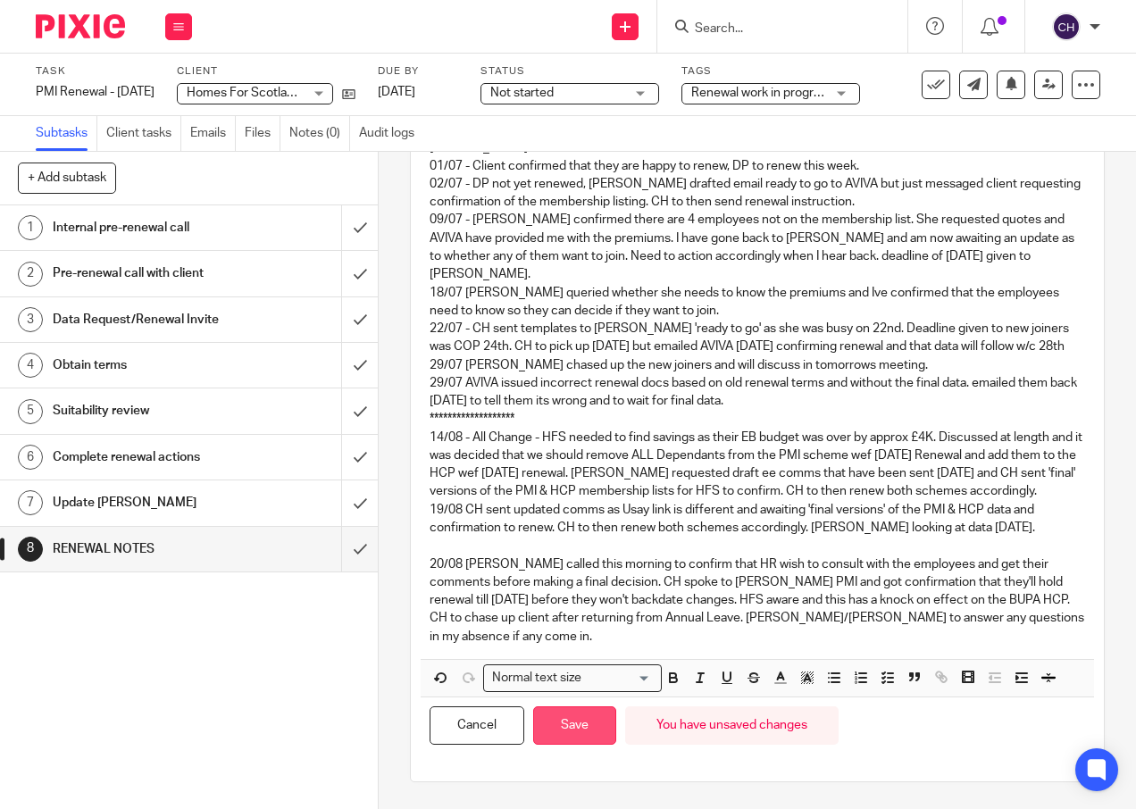
click at [560, 717] on button "Save" at bounding box center [574, 725] width 83 height 38
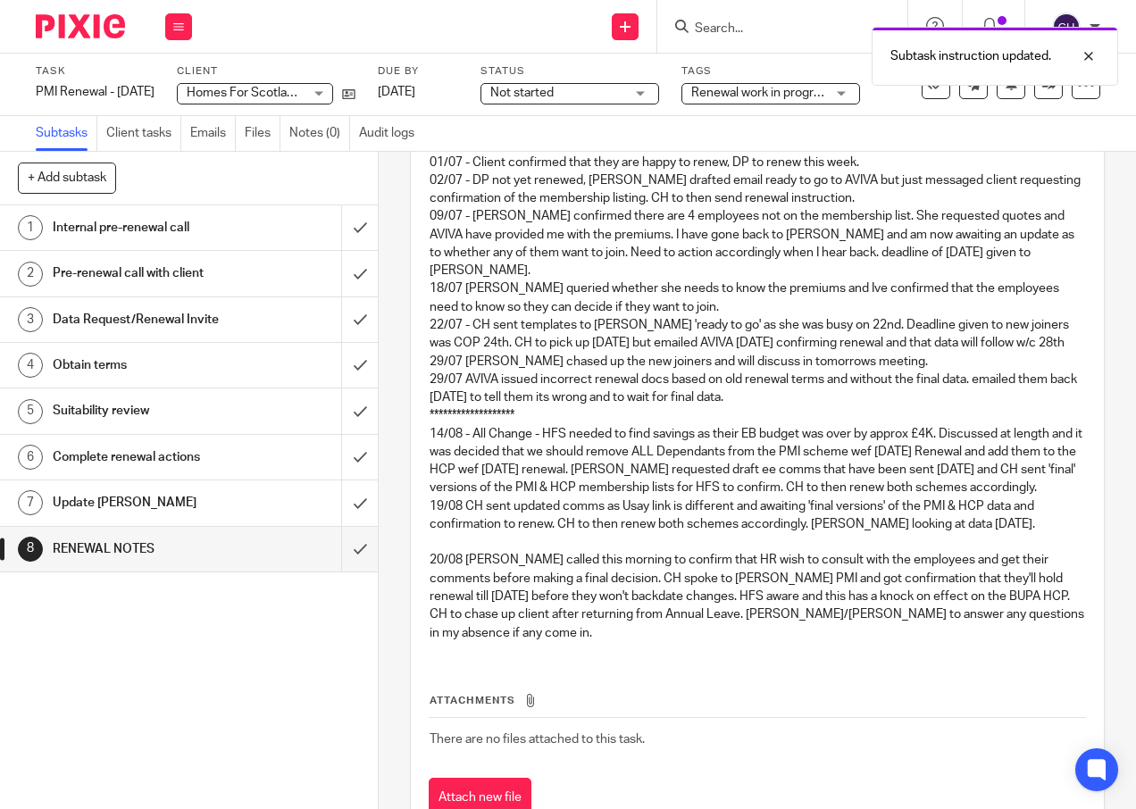
scroll to position [271, 0]
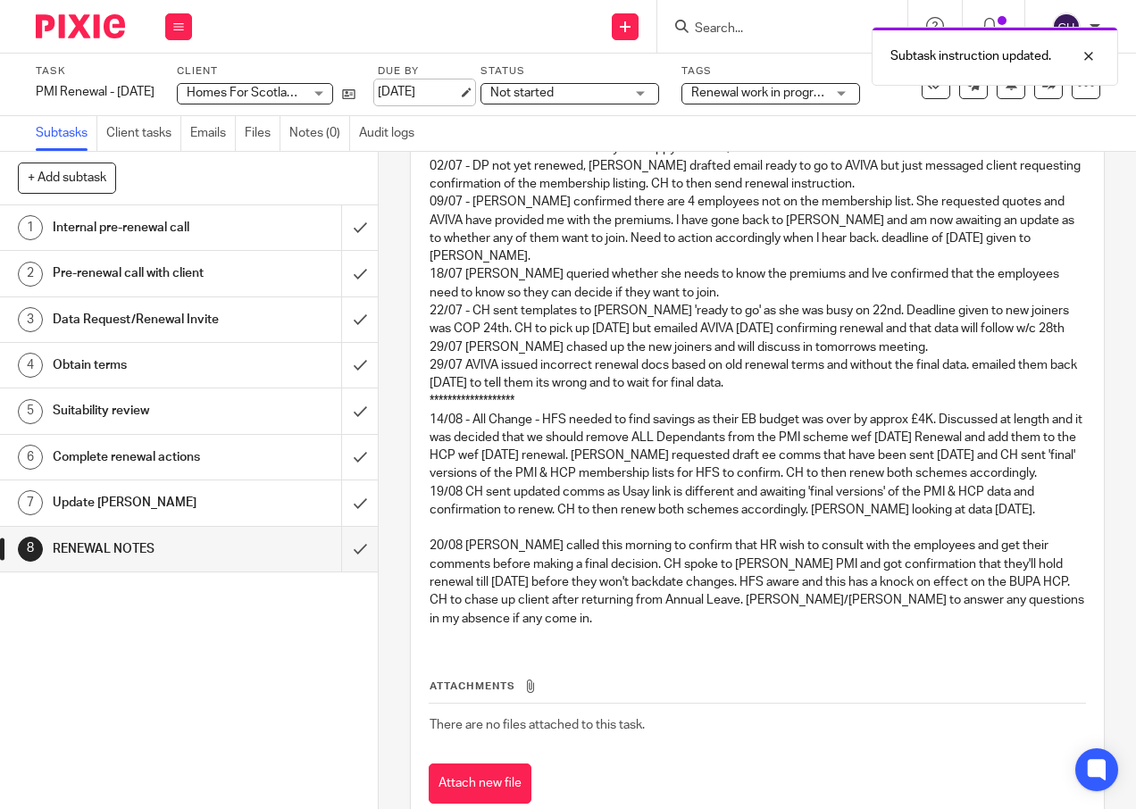
click at [458, 88] on link "[DATE]" at bounding box center [418, 92] width 80 height 19
